Goal: Find specific page/section: Find specific page/section

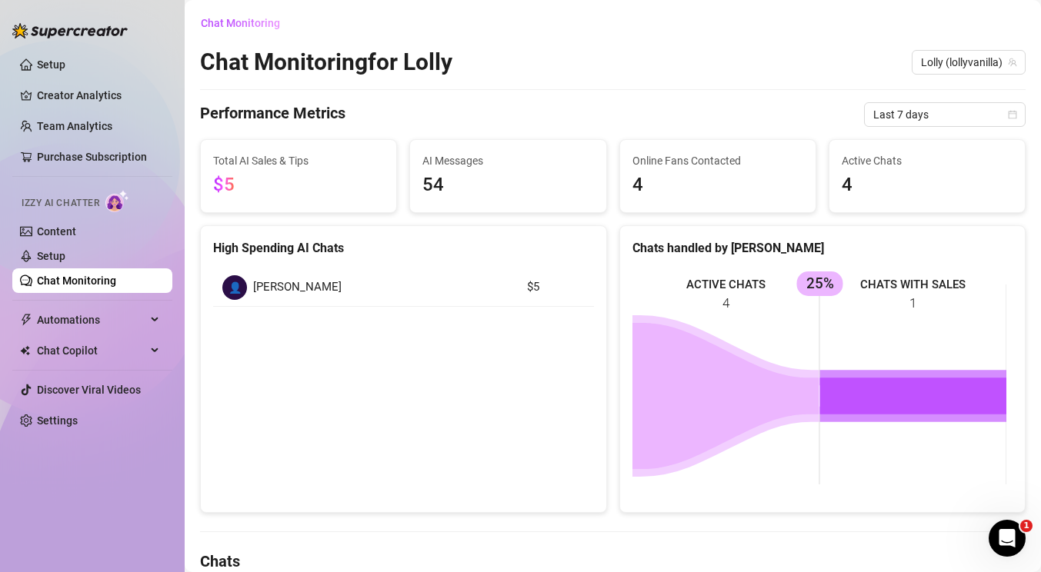
scroll to position [327, 0]
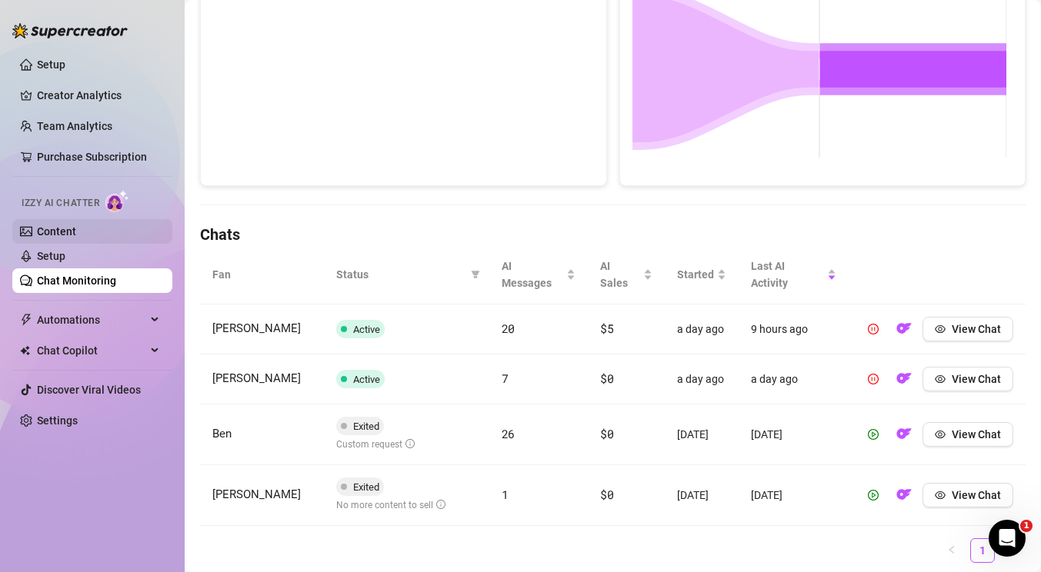
click at [75, 233] on link "Content" at bounding box center [56, 231] width 39 height 12
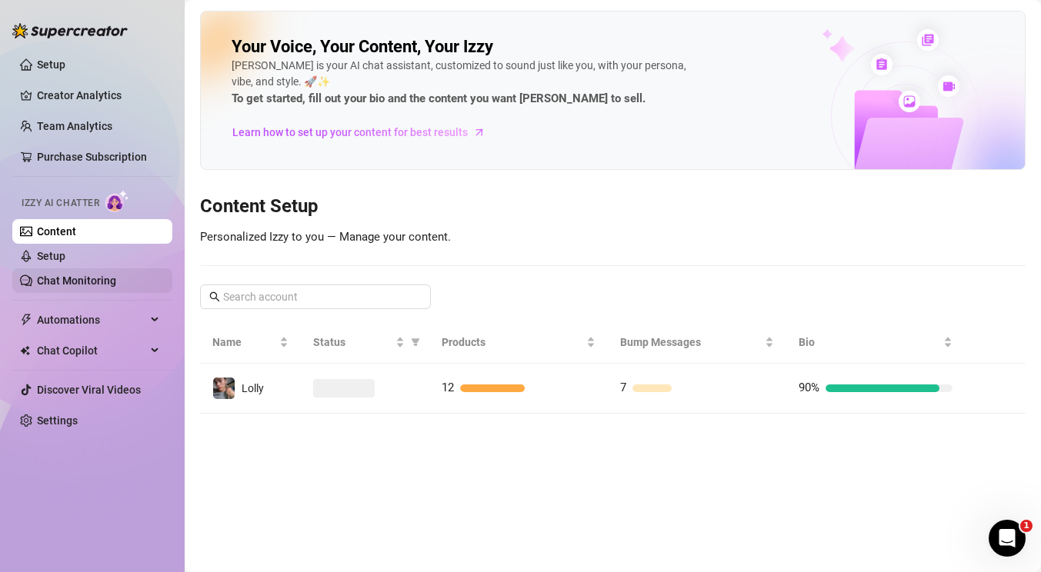
click at [99, 282] on link "Chat Monitoring" at bounding box center [76, 281] width 79 height 12
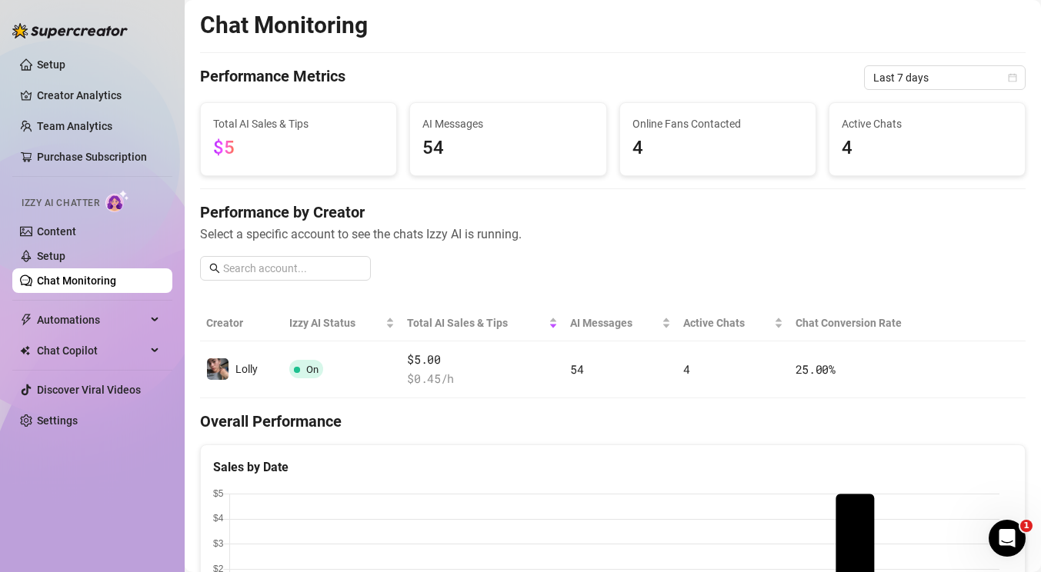
scroll to position [327, 0]
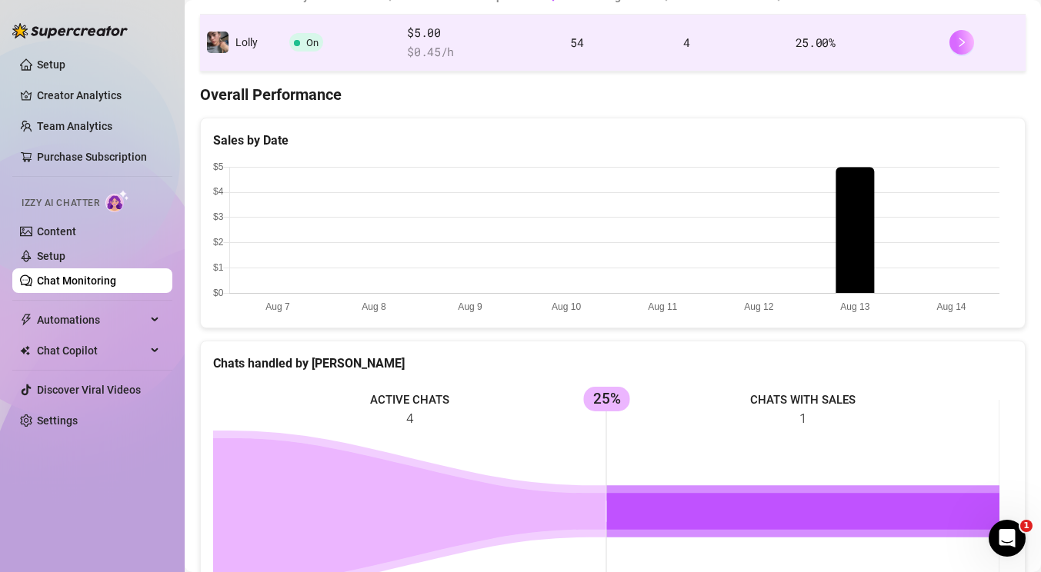
click at [959, 42] on icon "right" at bounding box center [961, 42] width 5 height 9
